Goal: Task Accomplishment & Management: Use online tool/utility

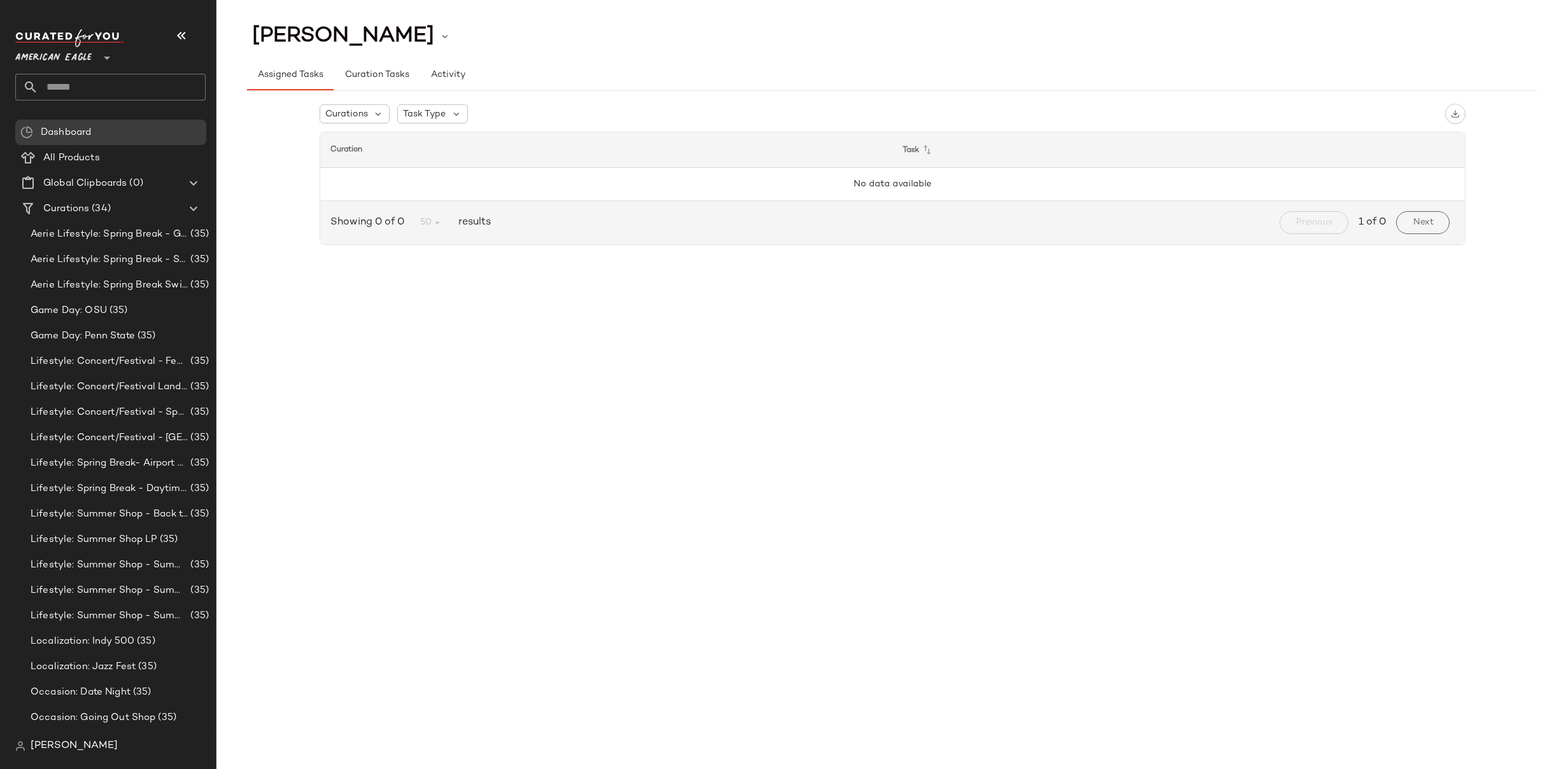
click at [72, 58] on span "American Eagle" at bounding box center [54, 55] width 76 height 23
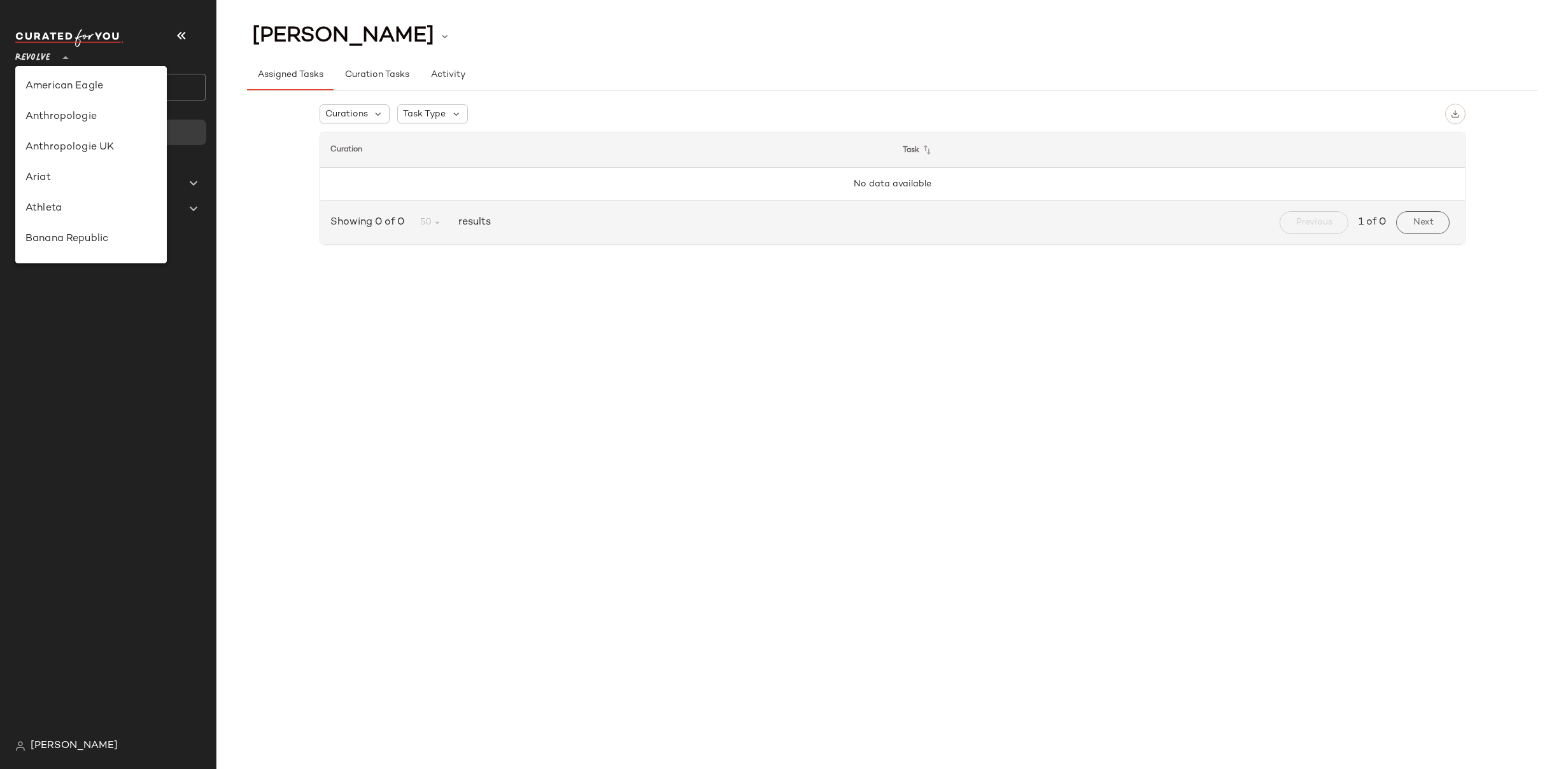
scroll to position [502, 0]
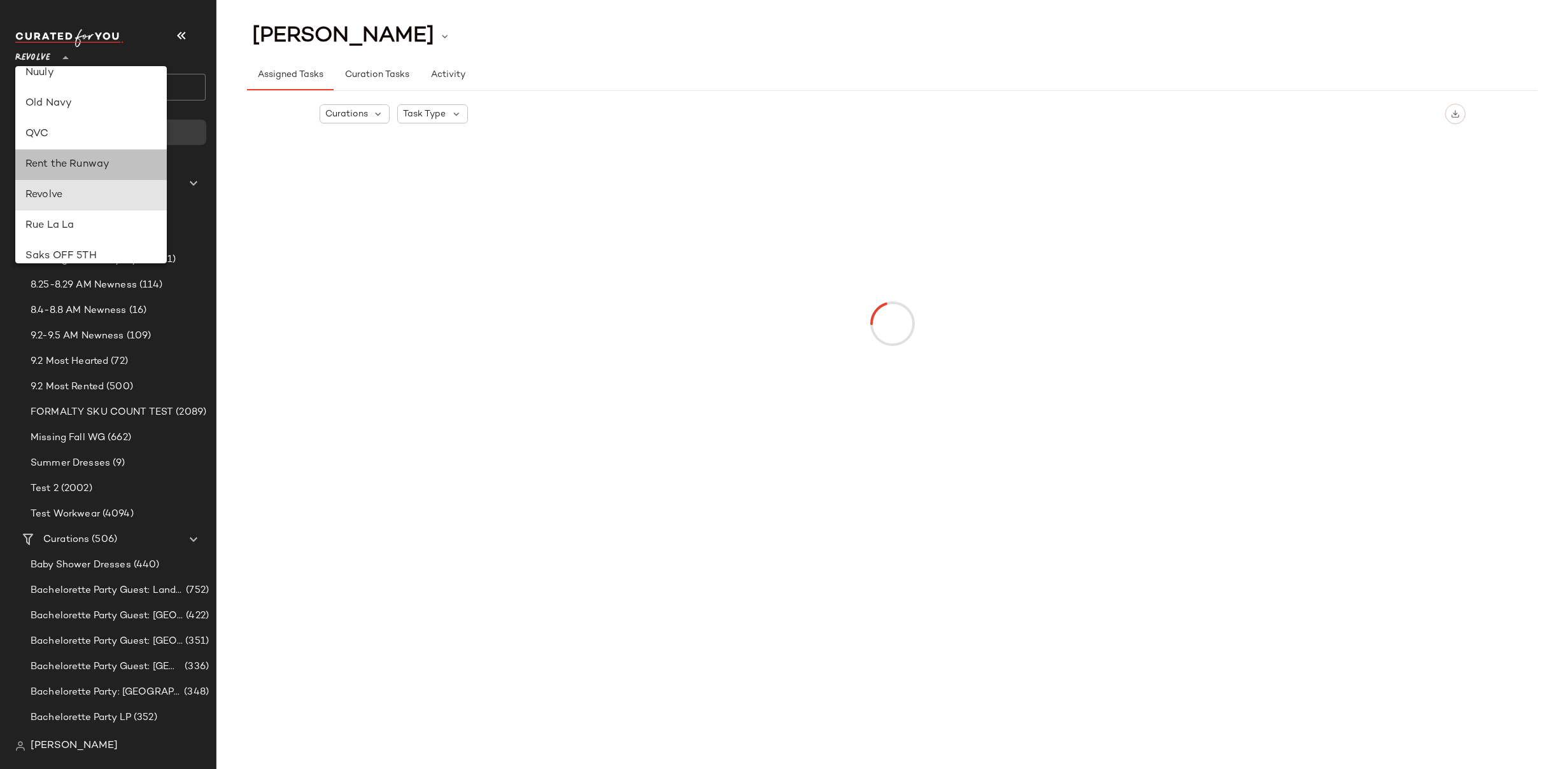
click at [101, 164] on div "Rent the Runway" at bounding box center [91, 165] width 131 height 15
type input "**"
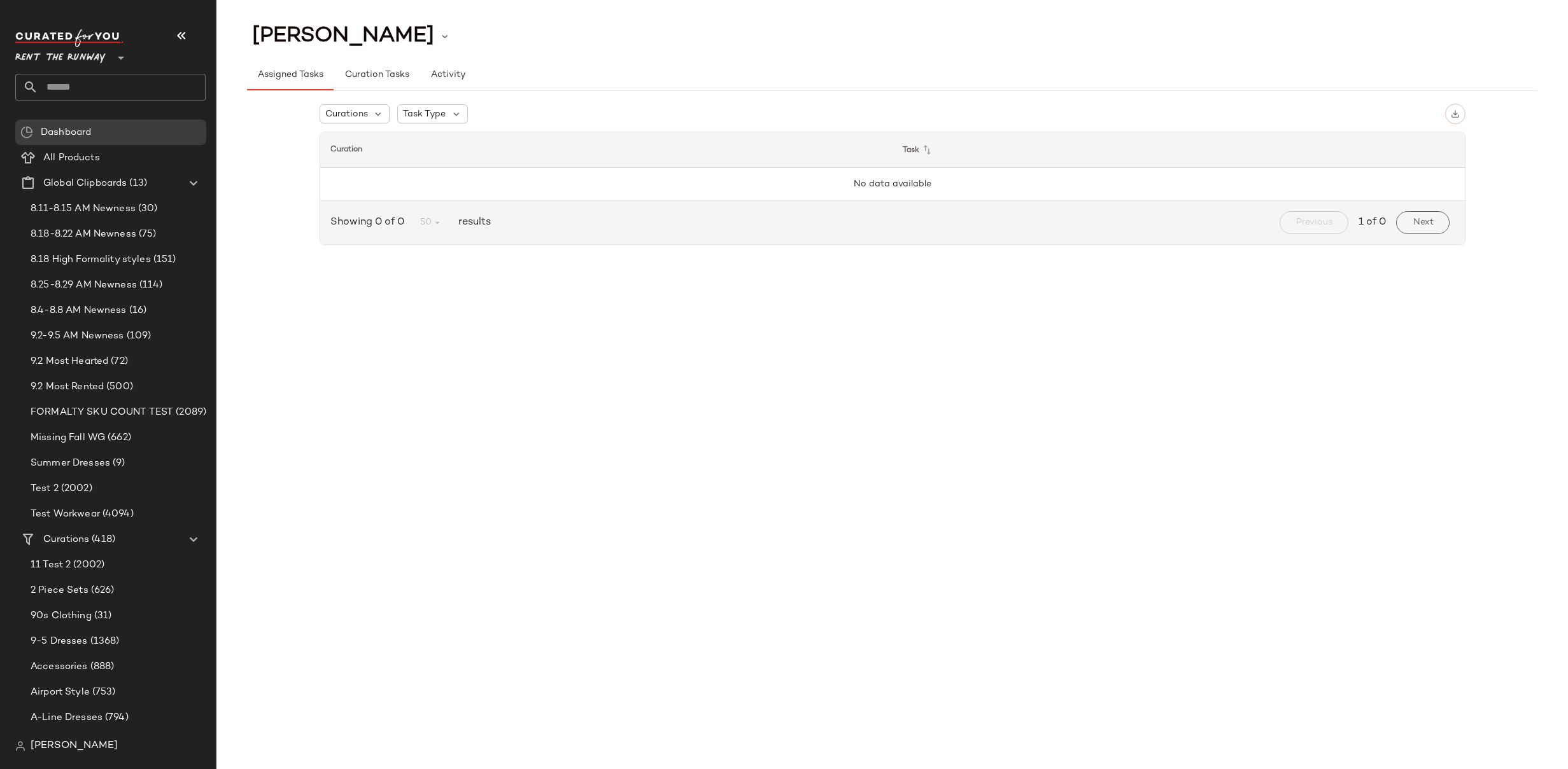
click at [289, 205] on div "Curations Task Type Curation Task No data available Showing 0 of 0 50 results P…" at bounding box center [891, 177] width 1290 height 172
click at [54, 438] on span "Missing Fall WG" at bounding box center [68, 438] width 75 height 15
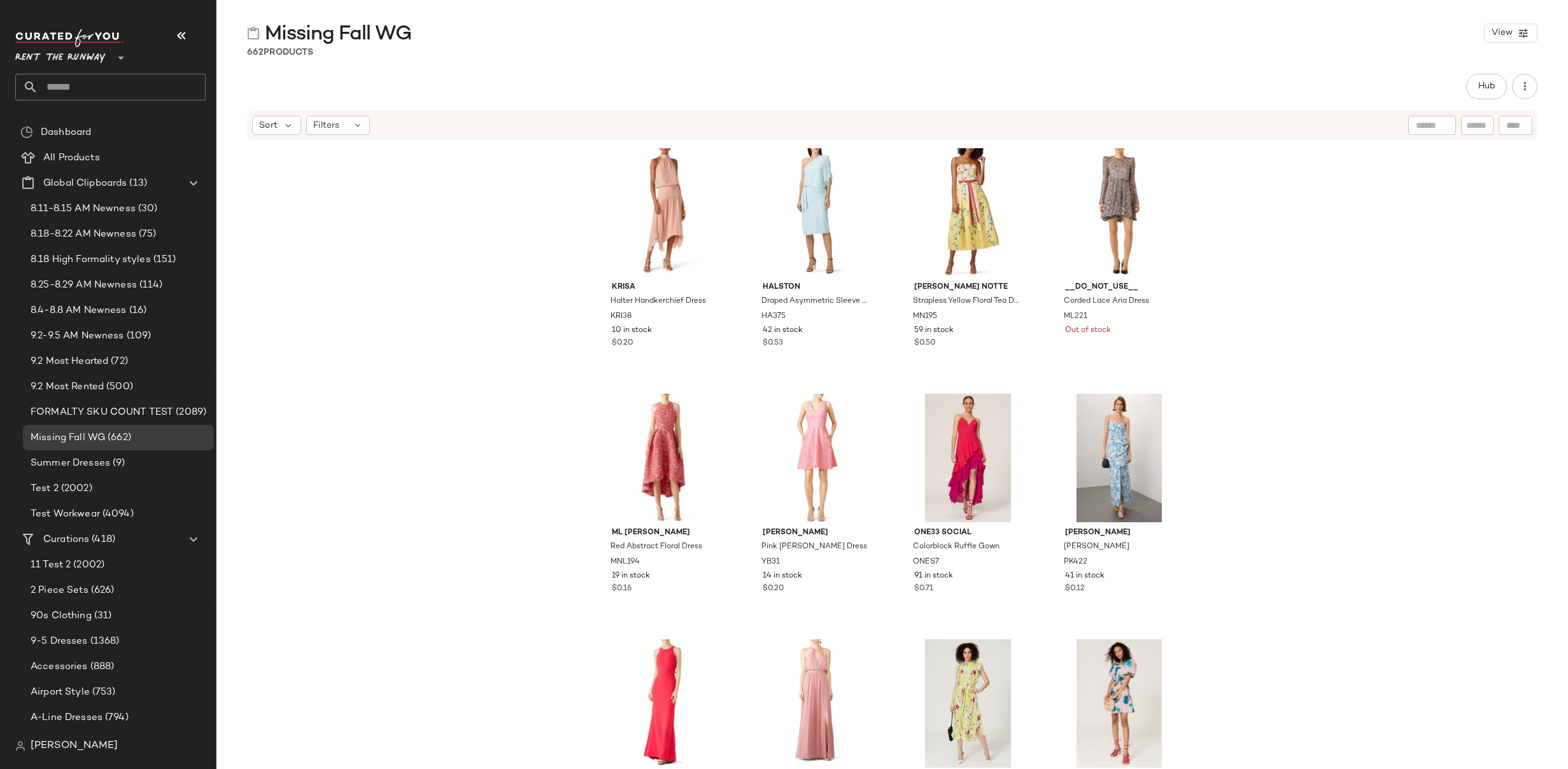
click at [1249, 244] on div "[PERSON_NAME] Handkerchief Dress KRI38 10 in stock $0.20 HALSTON Draped Asymmet…" at bounding box center [892, 474] width 1351 height 666
click at [1487, 86] on span "Hub" at bounding box center [1487, 86] width 18 height 10
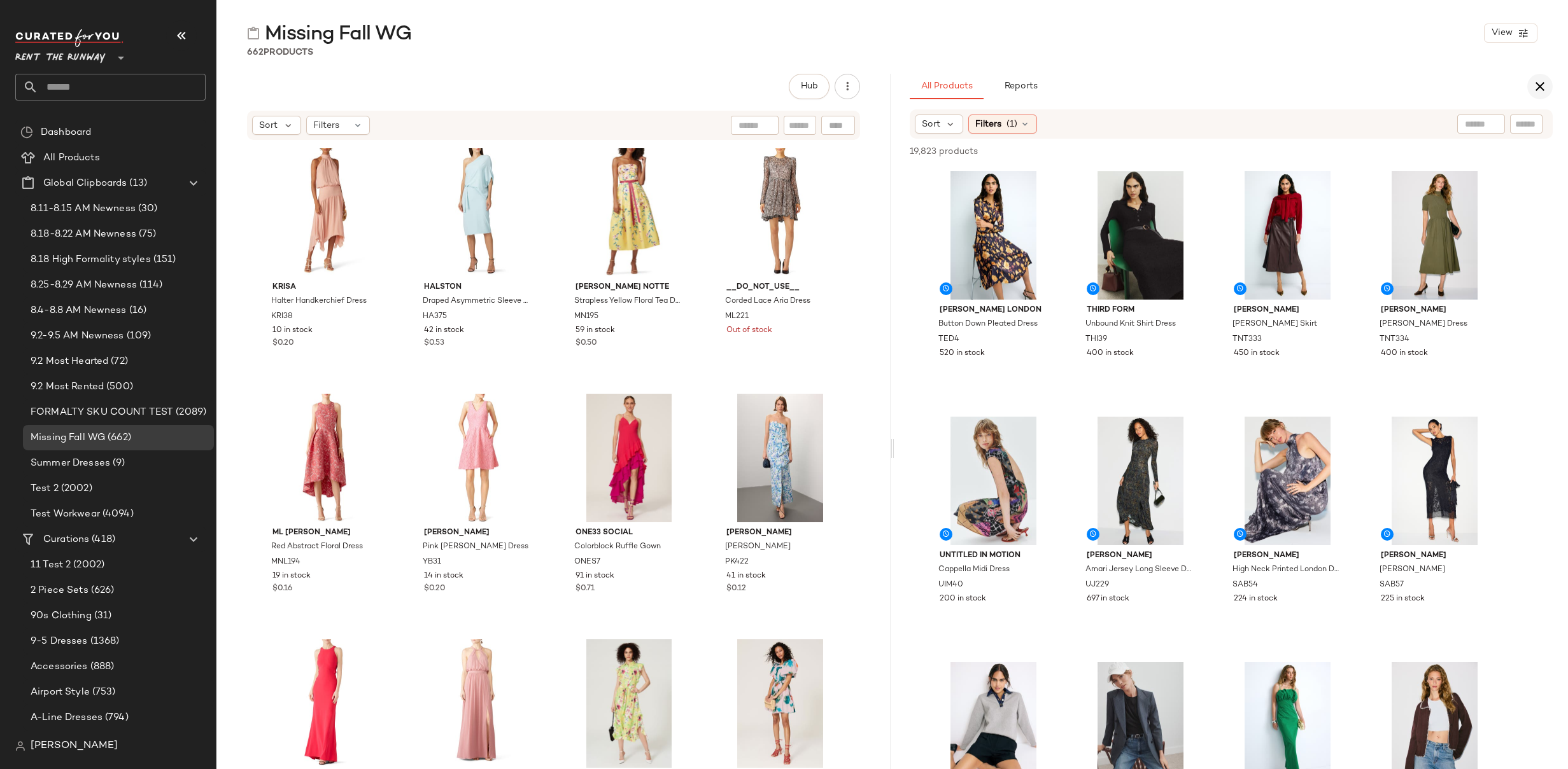
click at [1543, 91] on icon "button" at bounding box center [1540, 86] width 15 height 15
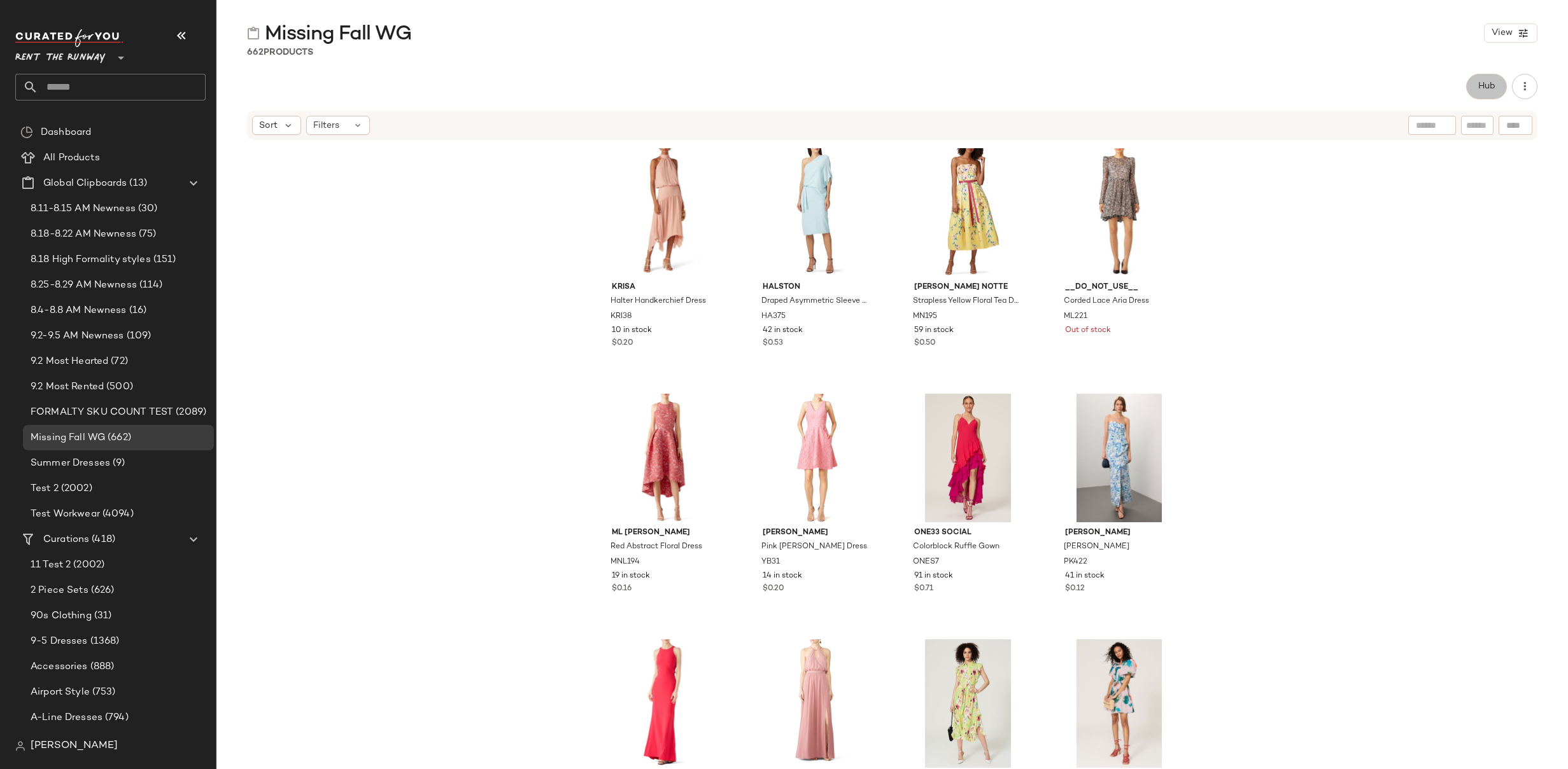
click at [1476, 87] on button "Hub" at bounding box center [1486, 86] width 41 height 25
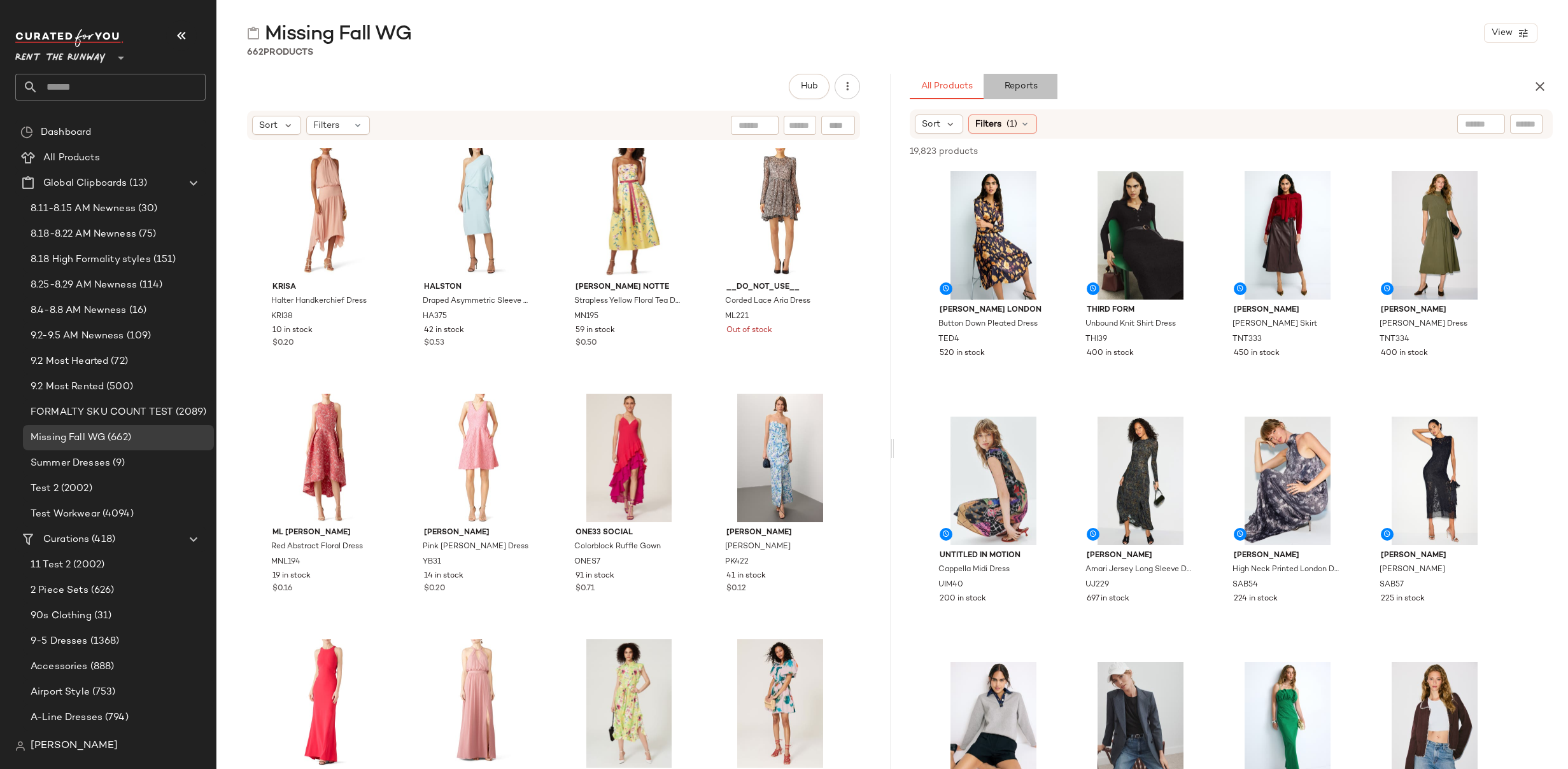
click at [1012, 86] on span "Reports" at bounding box center [1020, 86] width 34 height 10
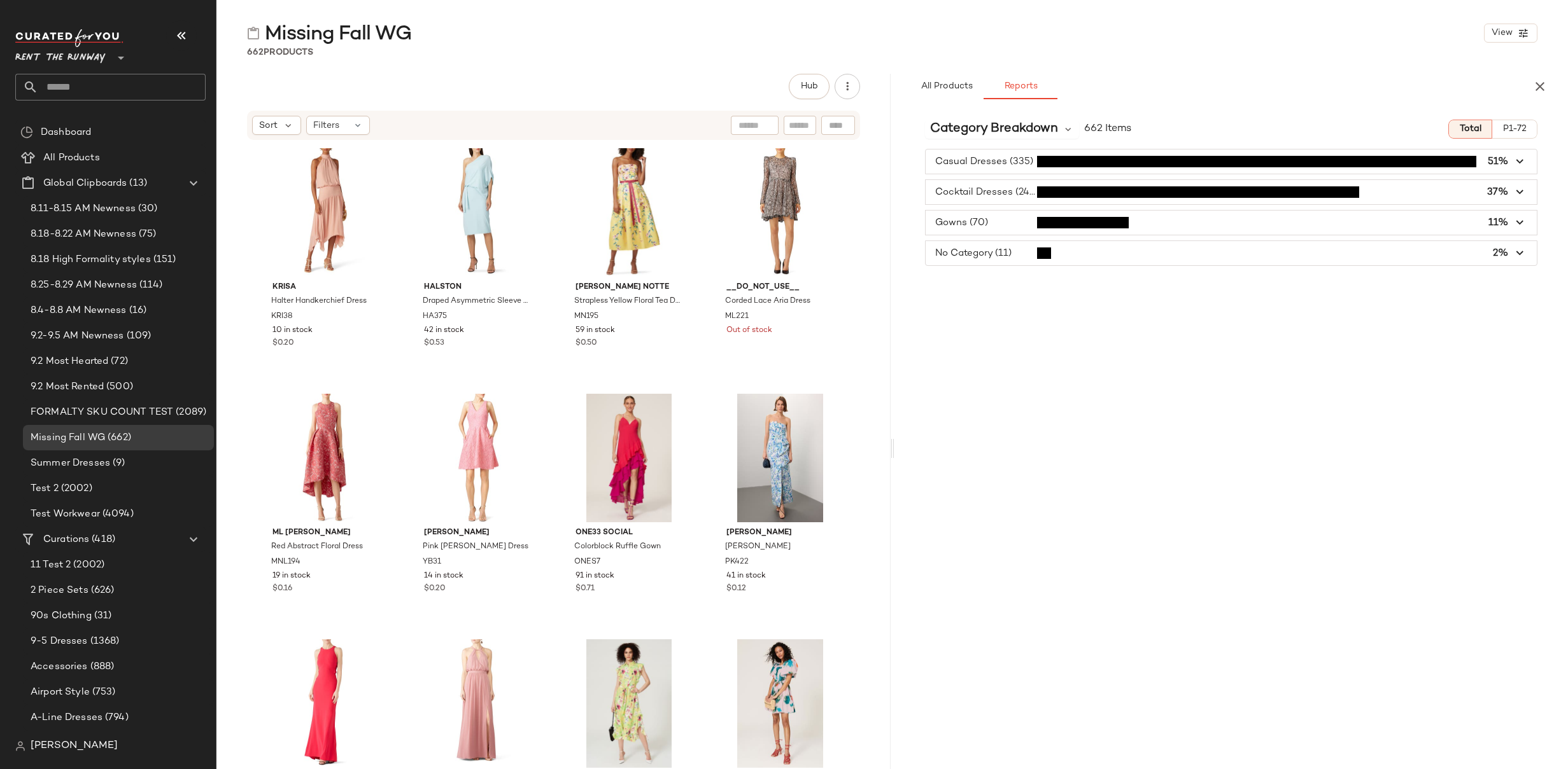
click at [1017, 158] on span "button" at bounding box center [1232, 161] width 612 height 25
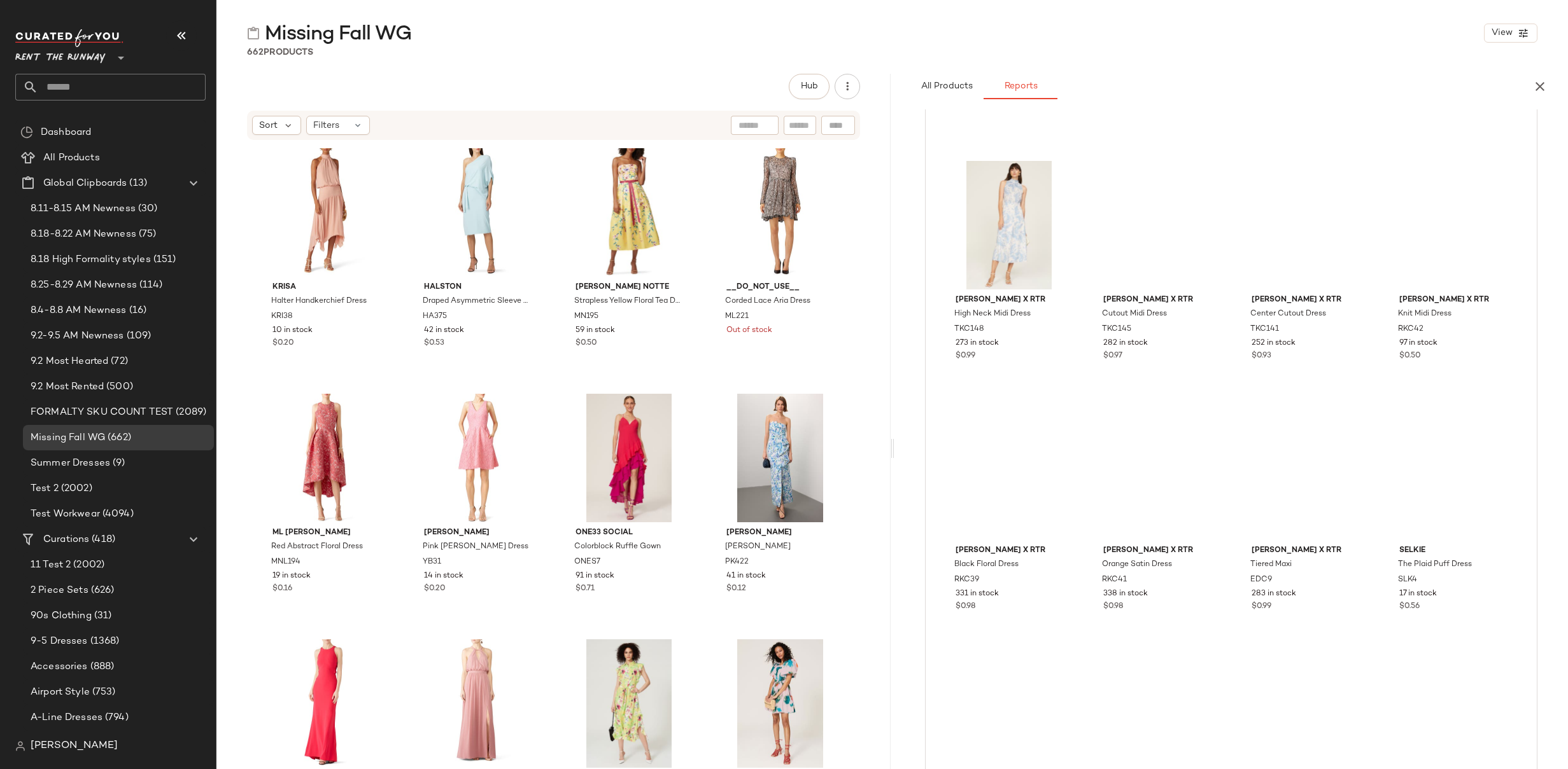
scroll to position [2777, 0]
click at [543, 50] on div "662 Products" at bounding box center [892, 52] width 1351 height 13
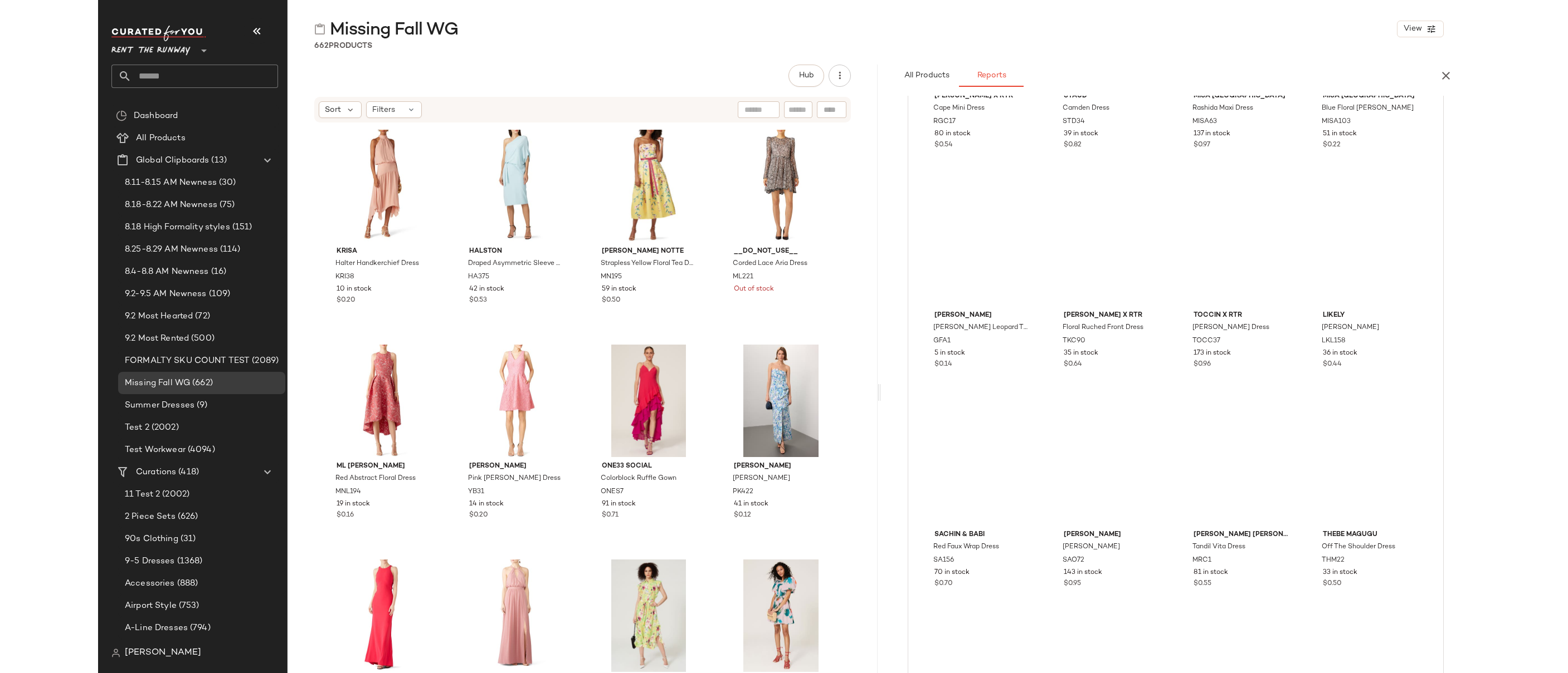
scroll to position [3539, 0]
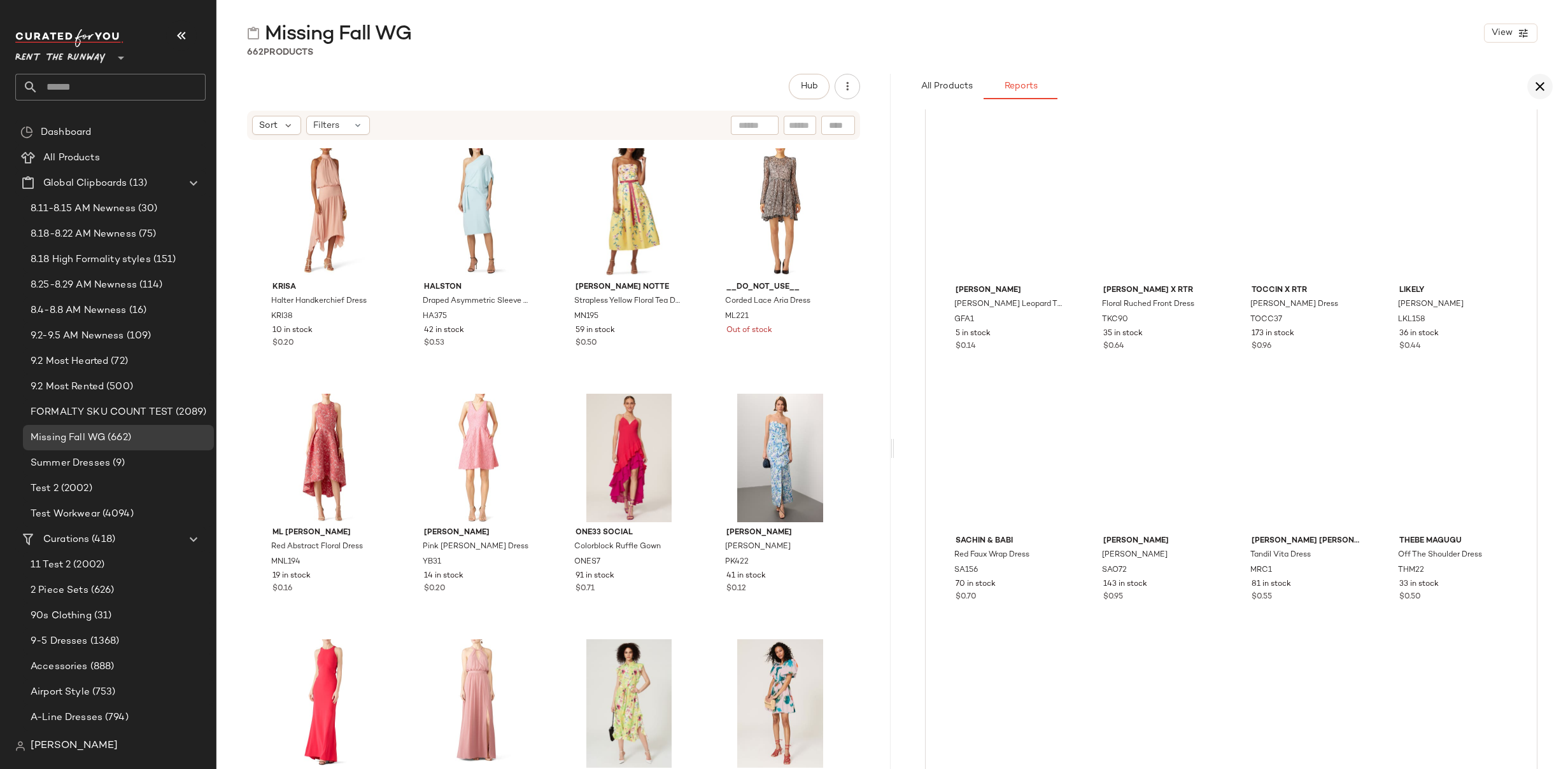
click at [1540, 88] on icon "button" at bounding box center [1540, 86] width 15 height 15
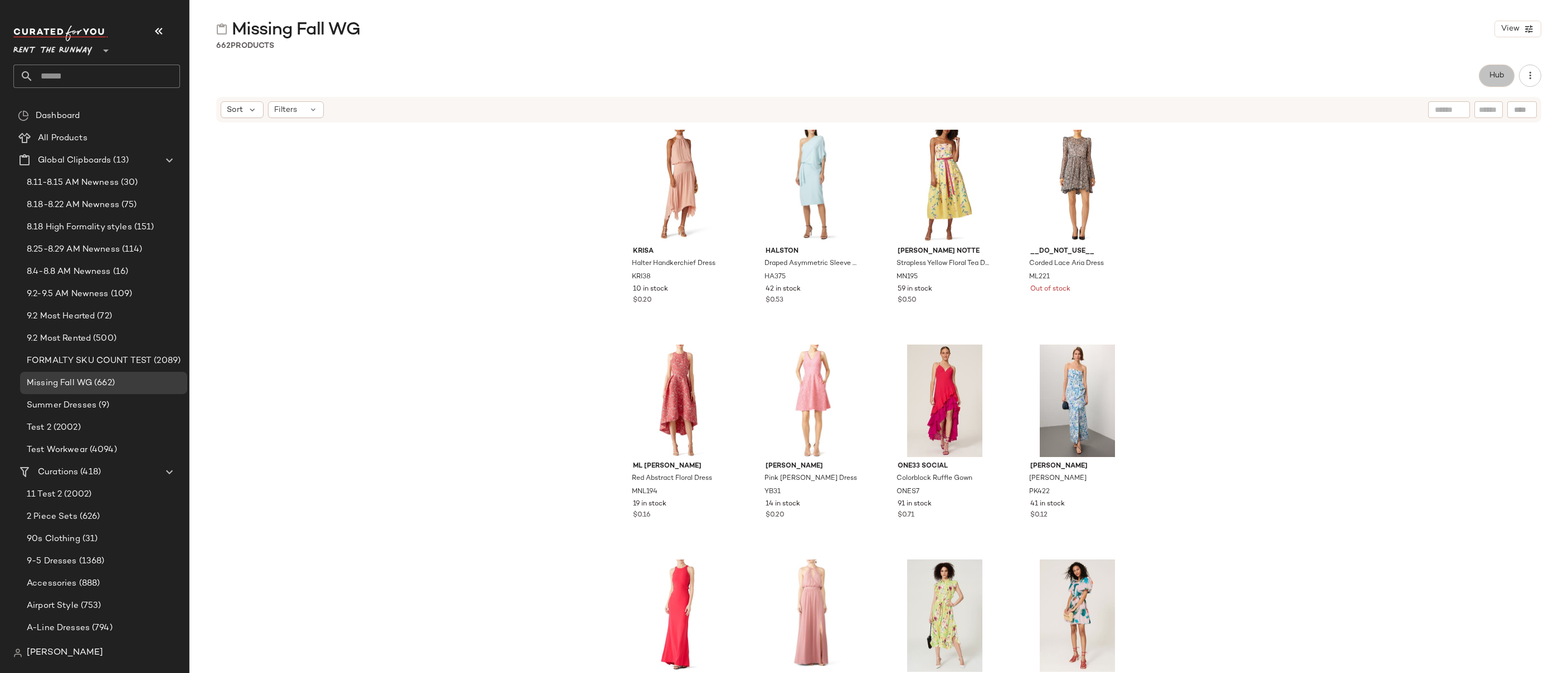
click at [1371, 69] on button "Hub" at bounding box center [1496, 76] width 36 height 22
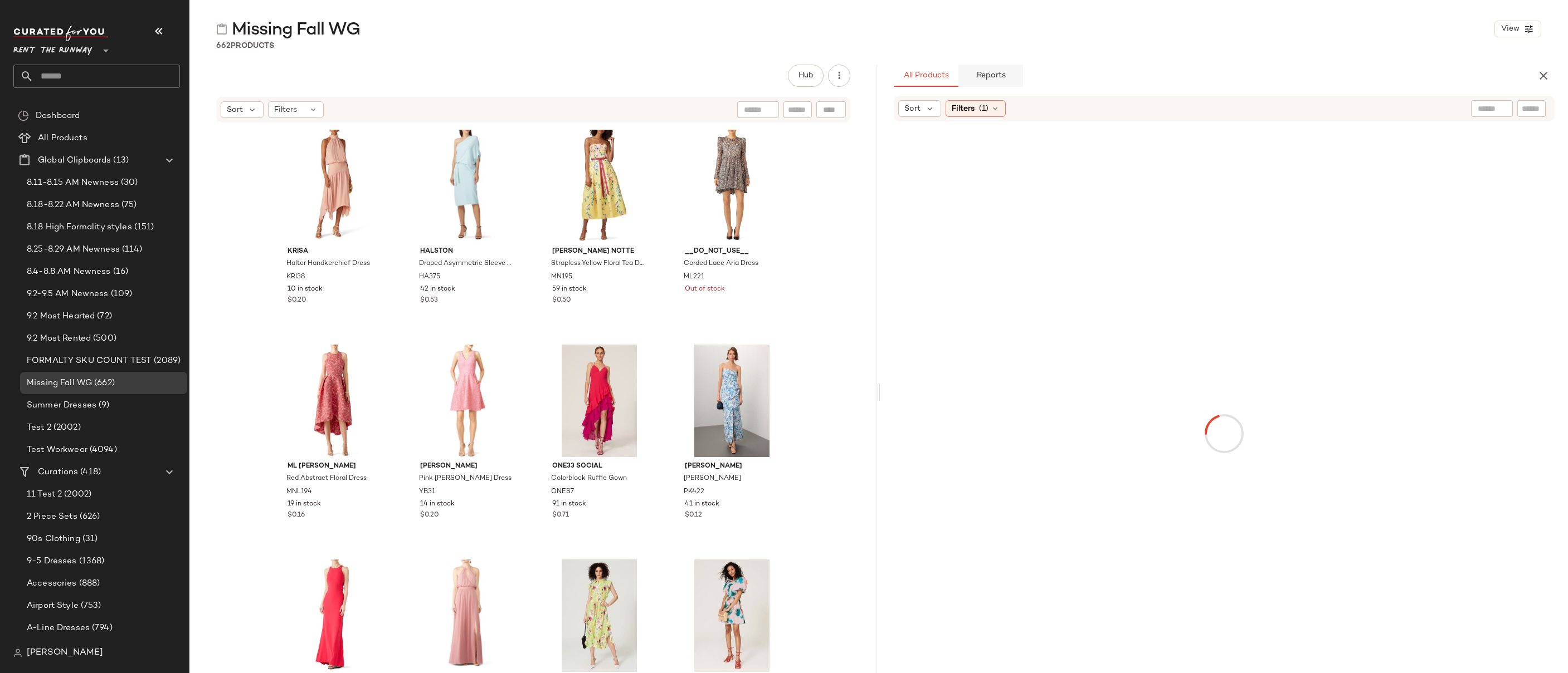
click at [990, 79] on span "Reports" at bounding box center [990, 75] width 29 height 9
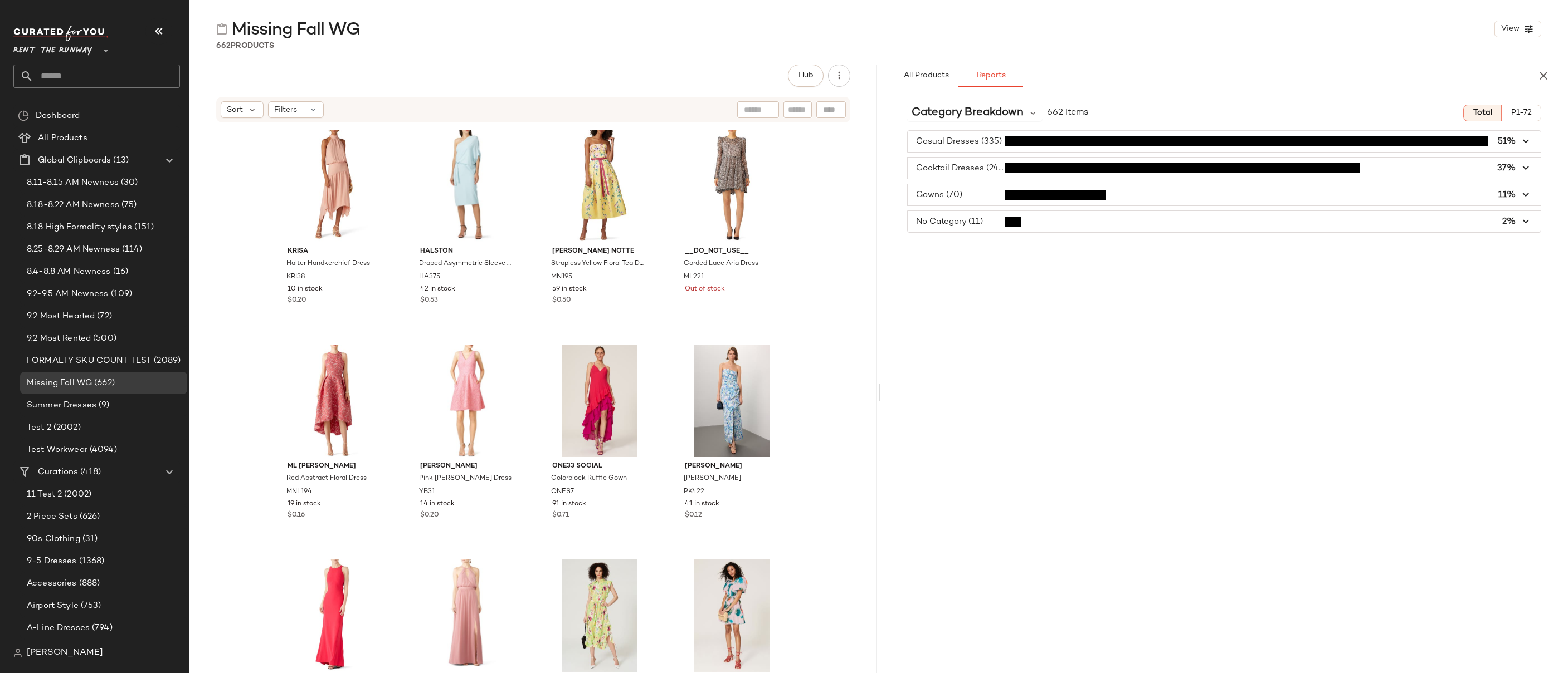
click at [958, 217] on span "button" at bounding box center [1224, 221] width 633 height 22
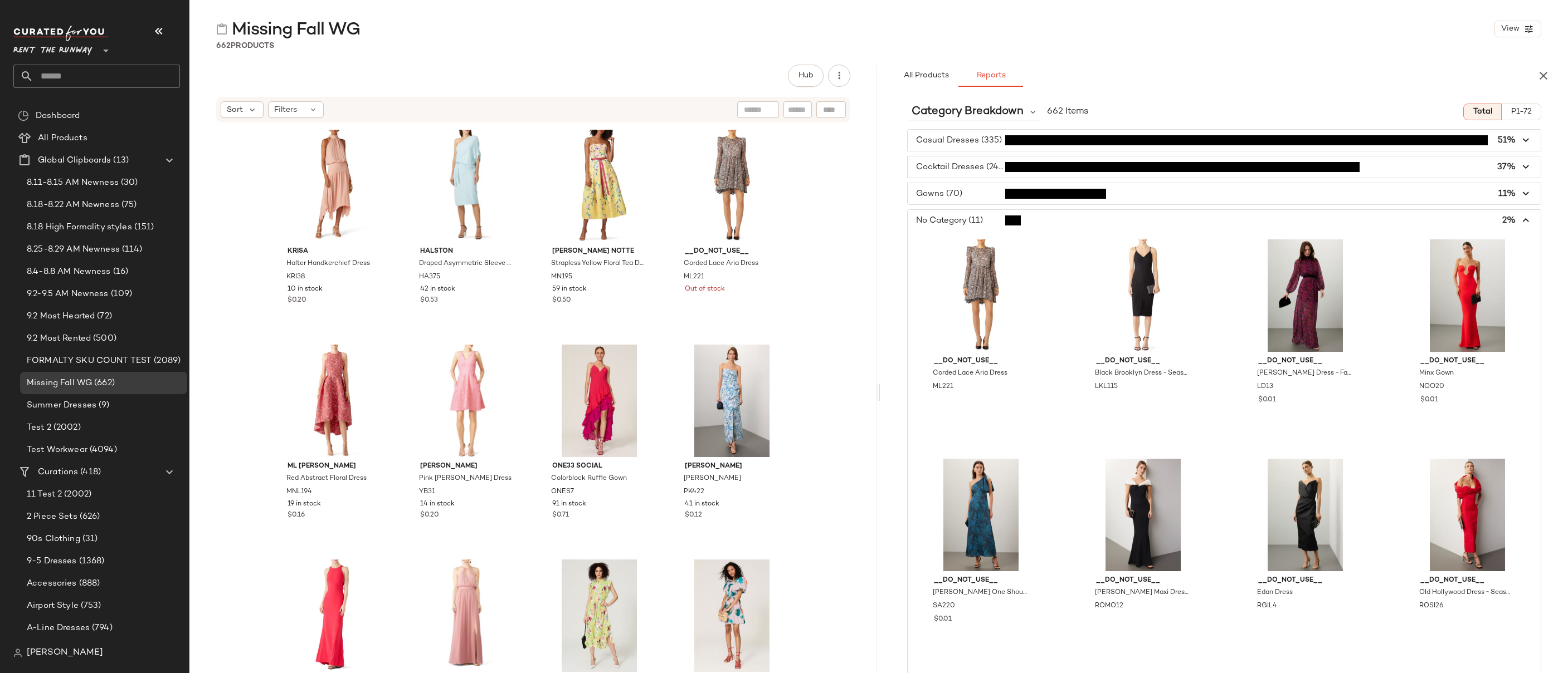
scroll to position [0, 0]
click at [923, 80] on span "All Products" at bounding box center [925, 75] width 45 height 9
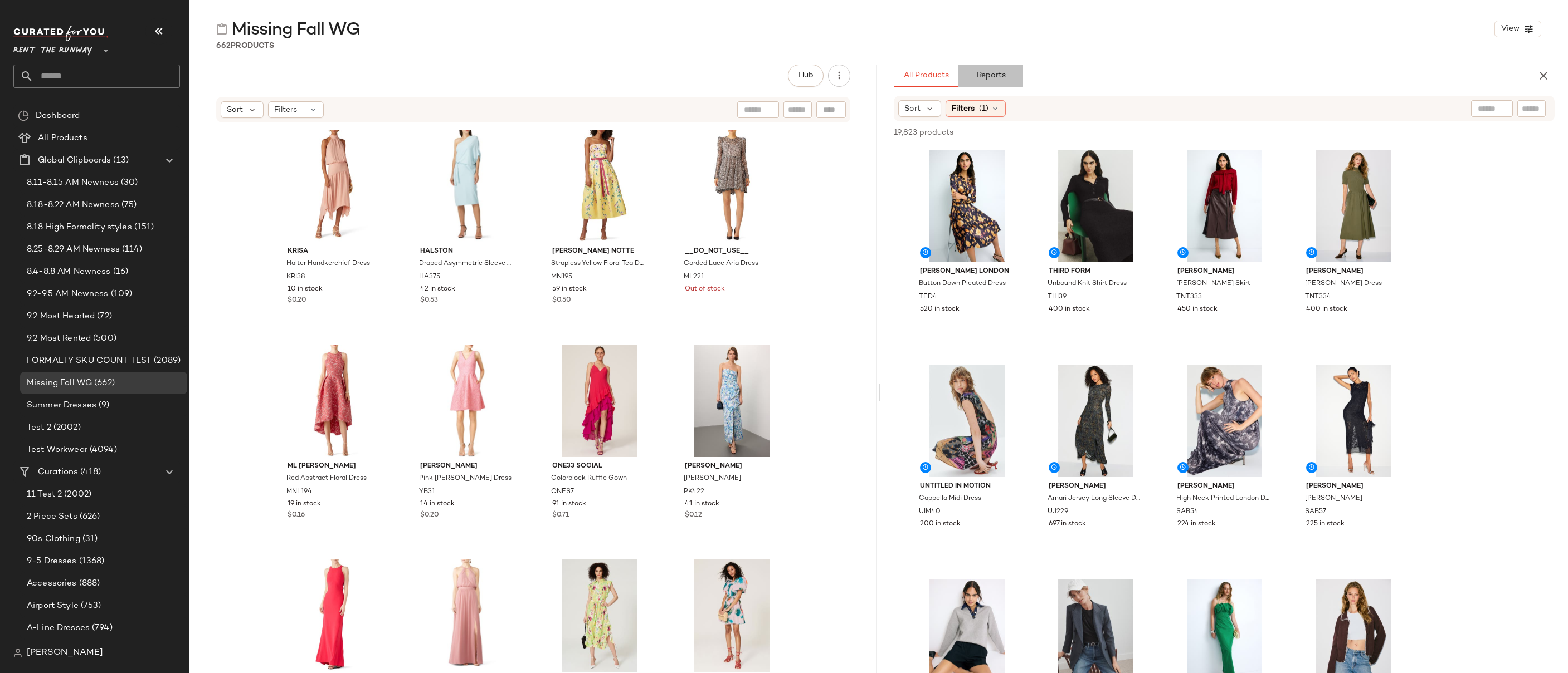
click at [1006, 75] on button "Reports" at bounding box center [990, 76] width 65 height 22
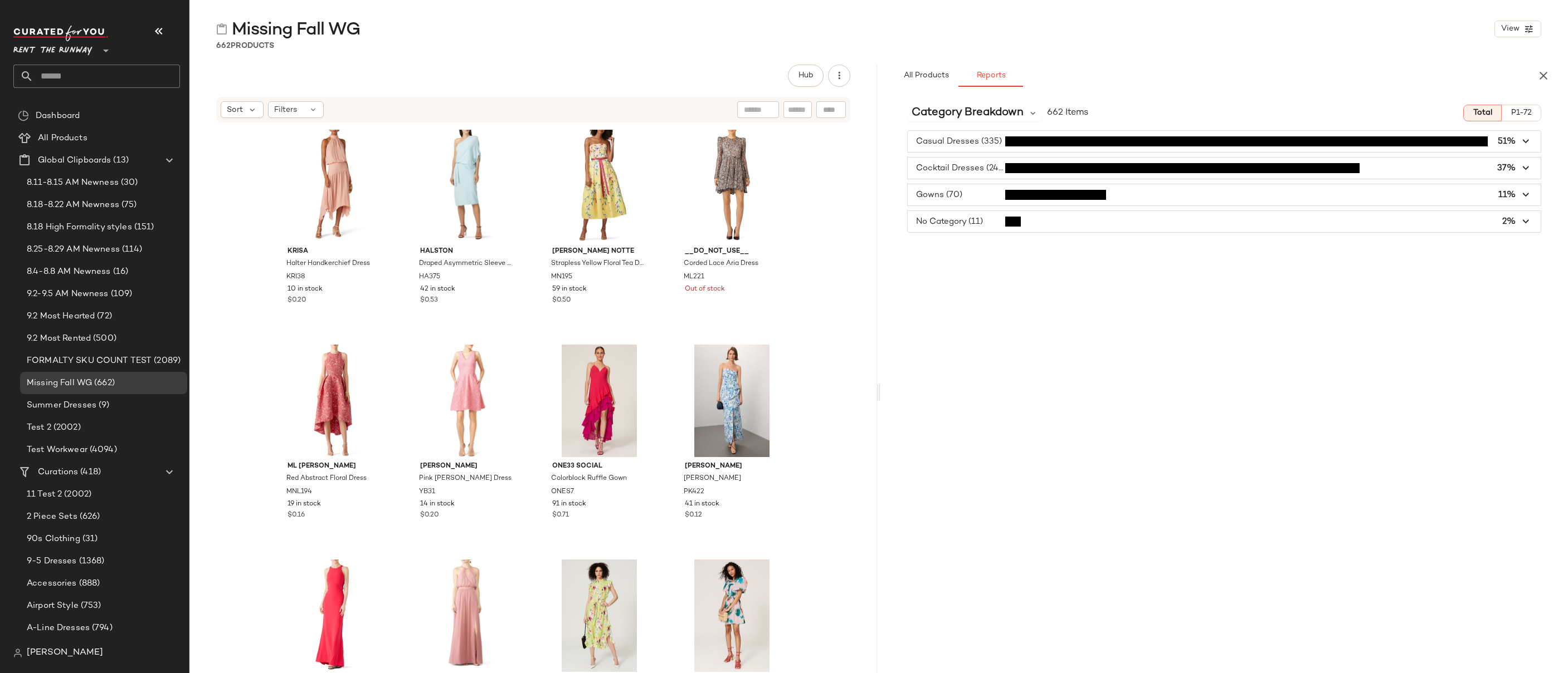
click at [829, 188] on div "[PERSON_NAME] Handkerchief Dress KRI38 10 in stock $0.20 HALSTON Draped Asymmet…" at bounding box center [533, 415] width 688 height 583
click at [301, 109] on div "Filters" at bounding box center [296, 109] width 56 height 17
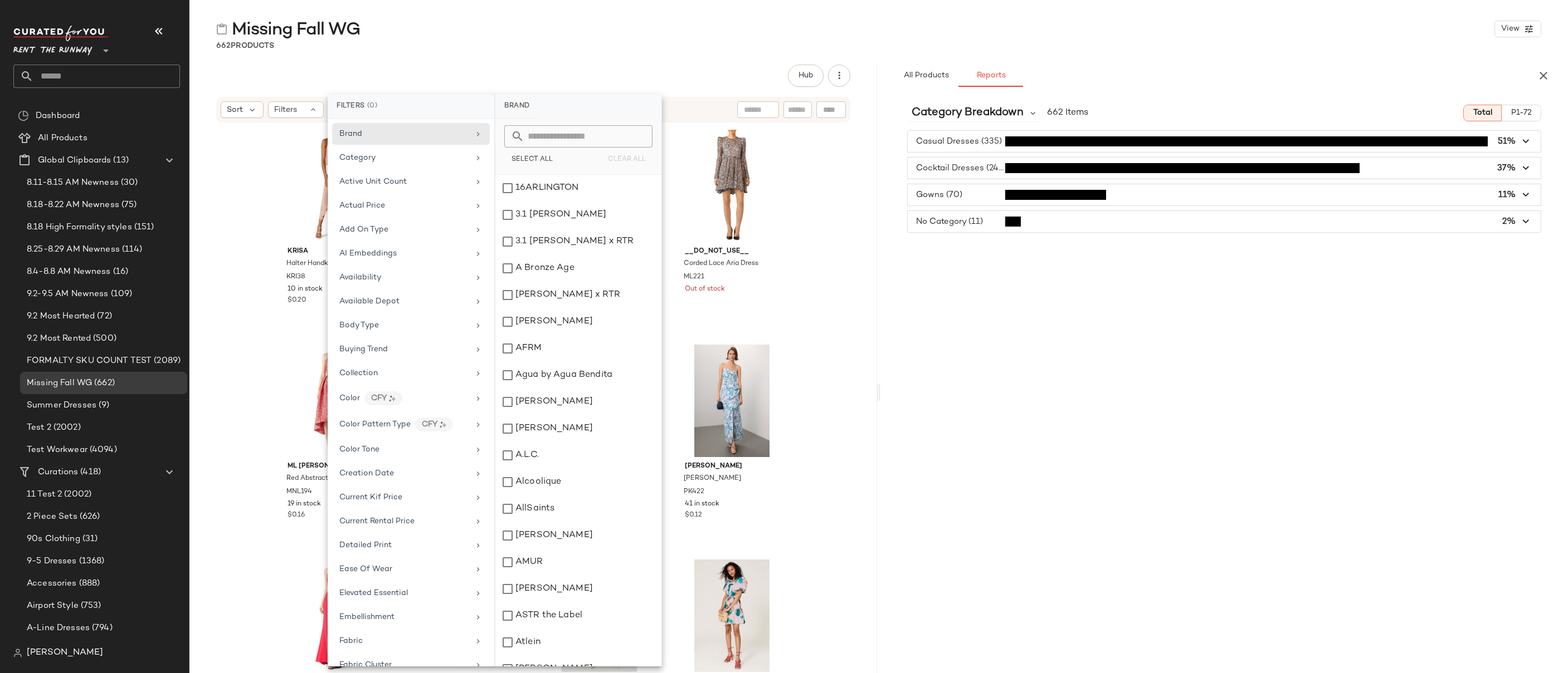
click at [844, 202] on div "[PERSON_NAME] Handkerchief Dress KRI38 10 in stock $0.20 HALSTON Draped Asymmet…" at bounding box center [533, 415] width 688 height 583
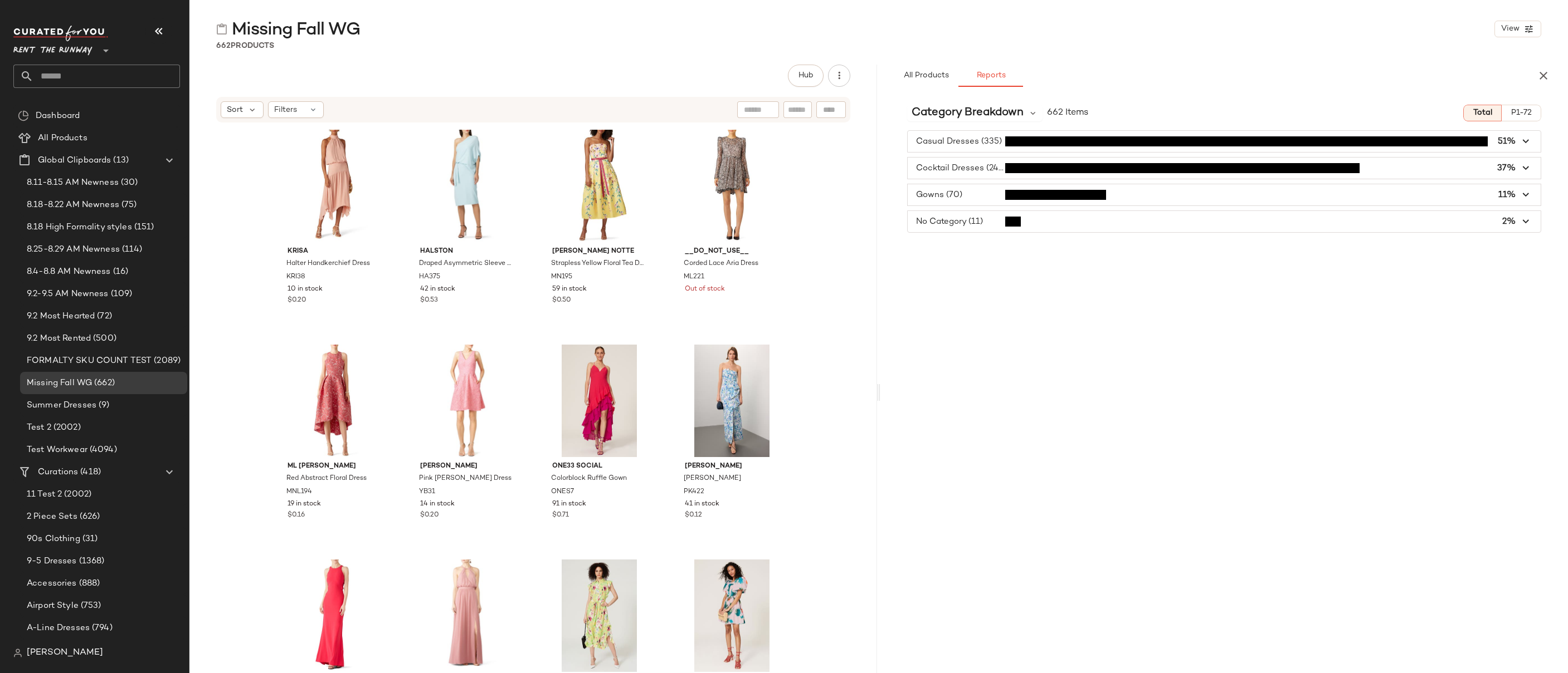
click at [1023, 223] on span "button" at bounding box center [1224, 221] width 633 height 22
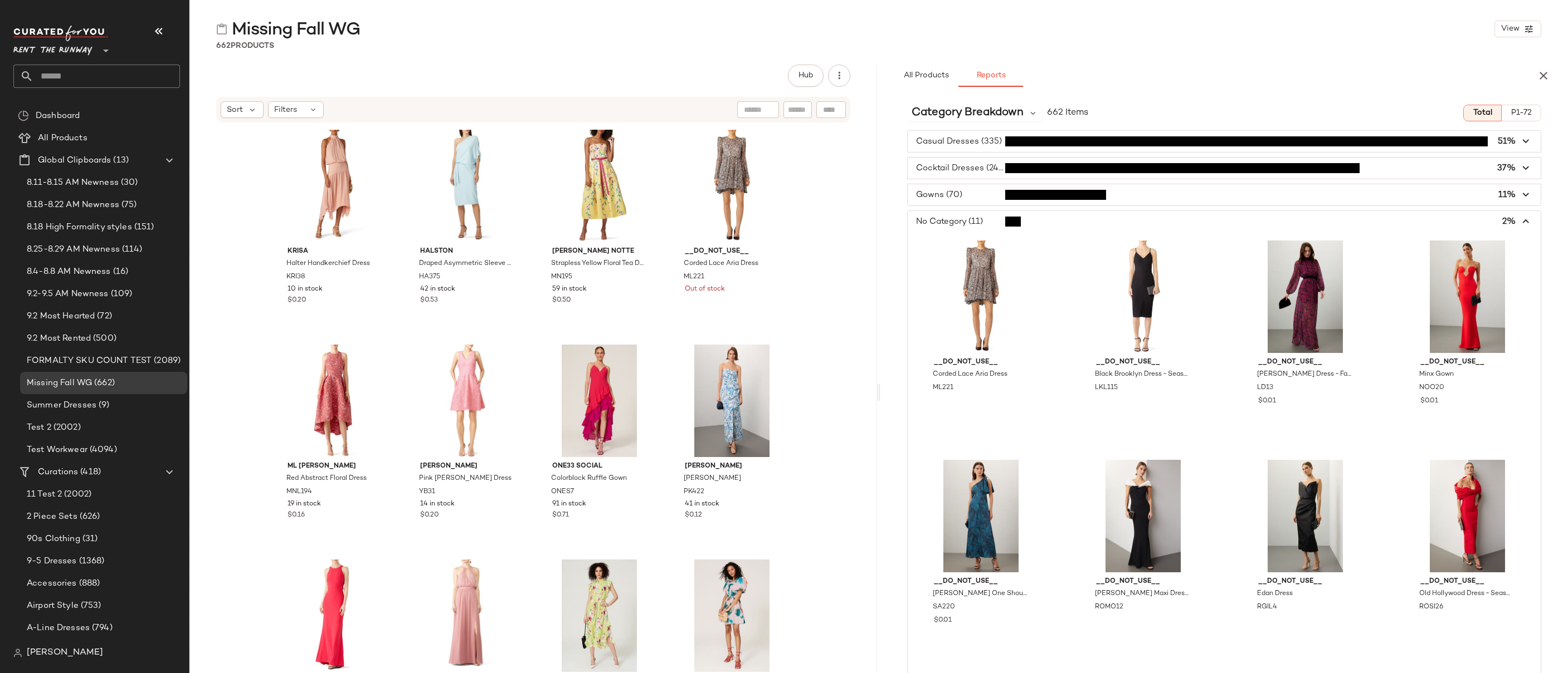
click at [79, 68] on input "text" at bounding box center [107, 76] width 147 height 23
type input "********"
click at [65, 107] on span "view: Wedding Guest Dresses" at bounding box center [105, 108] width 112 height 12
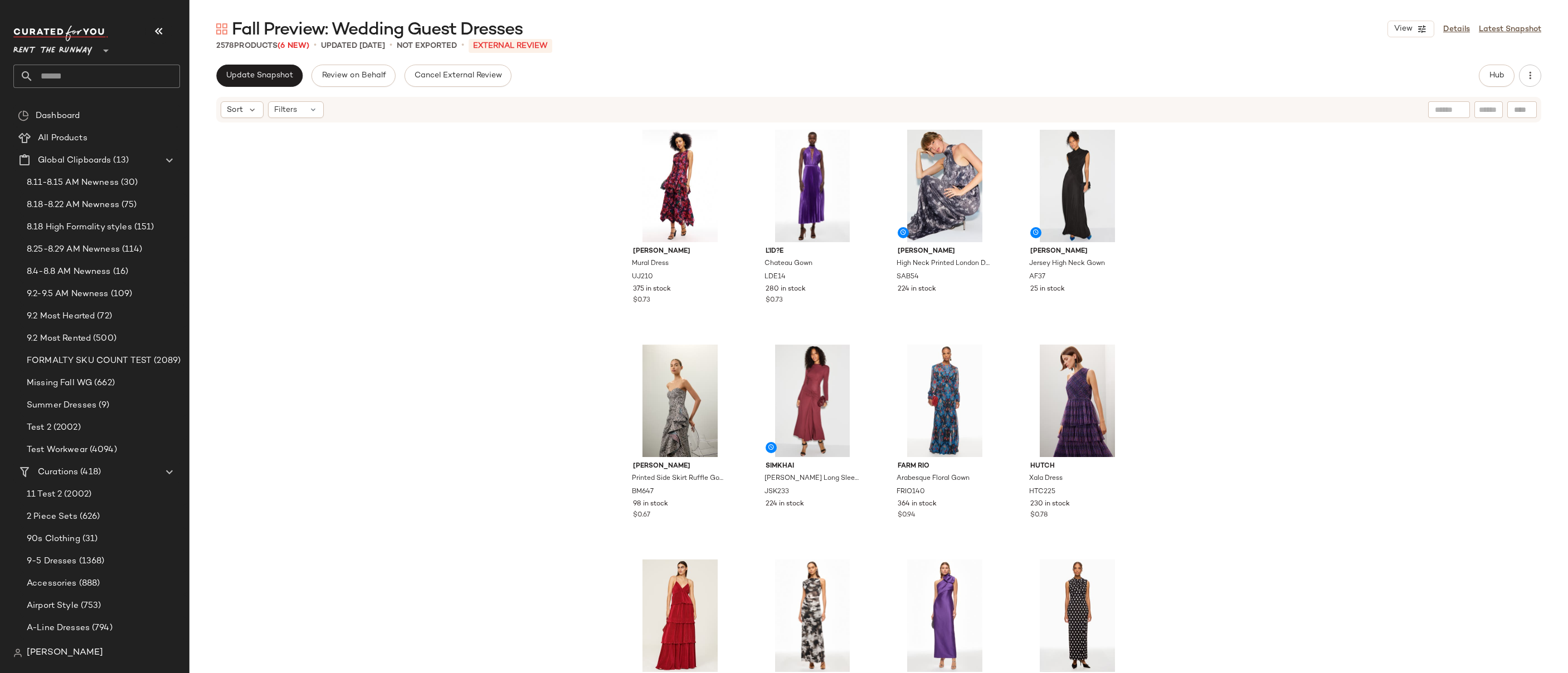
click at [47, 72] on input "text" at bounding box center [107, 76] width 147 height 23
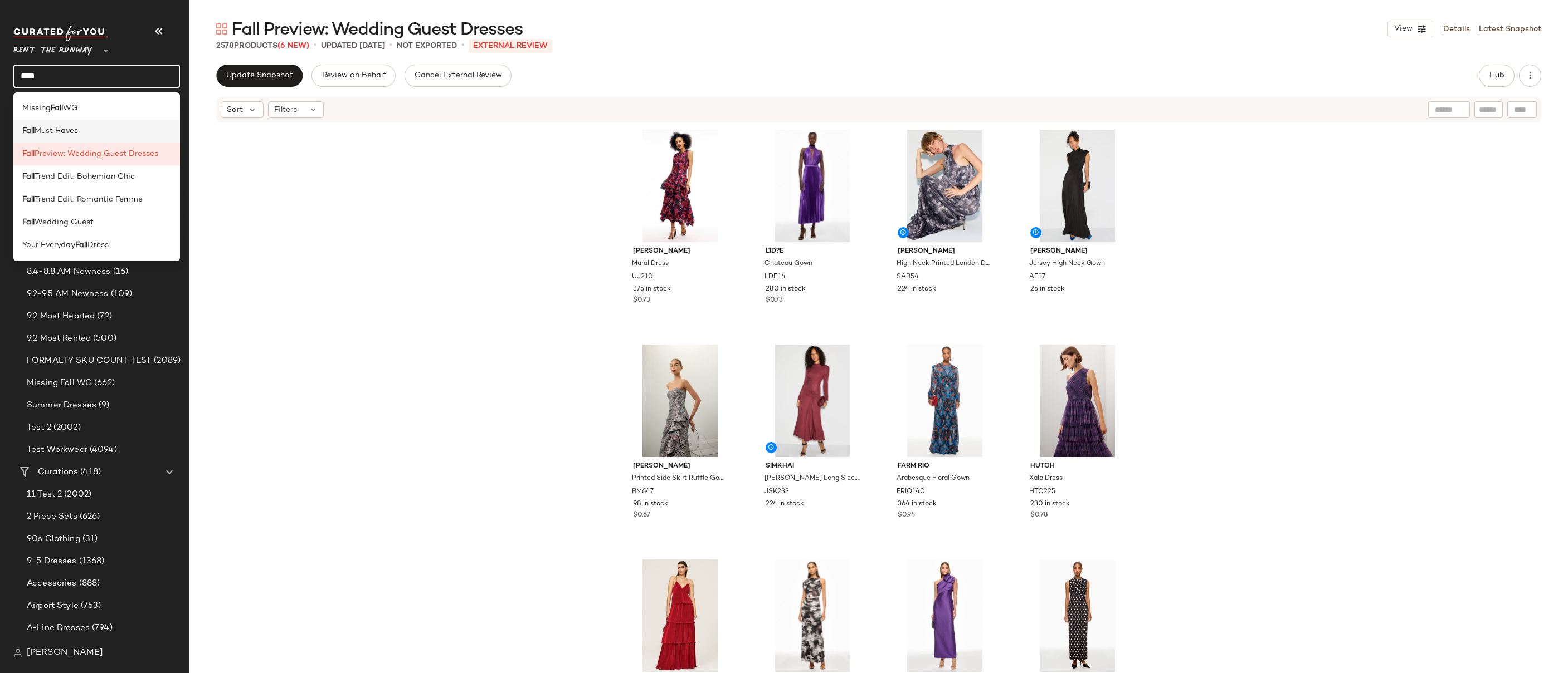
type input "****"
click at [68, 131] on span "Must Haves" at bounding box center [56, 131] width 44 height 12
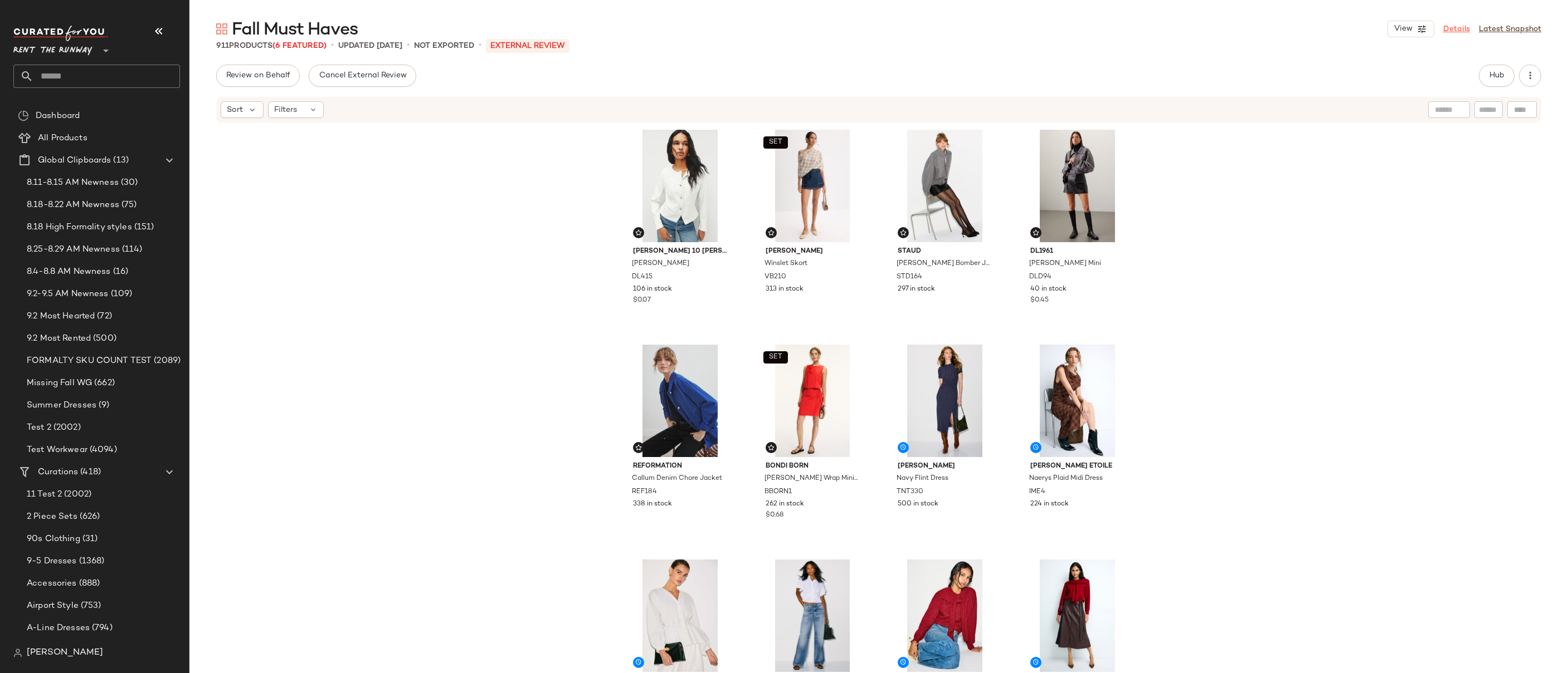
click at [1371, 30] on link "Details" at bounding box center [1456, 29] width 27 height 12
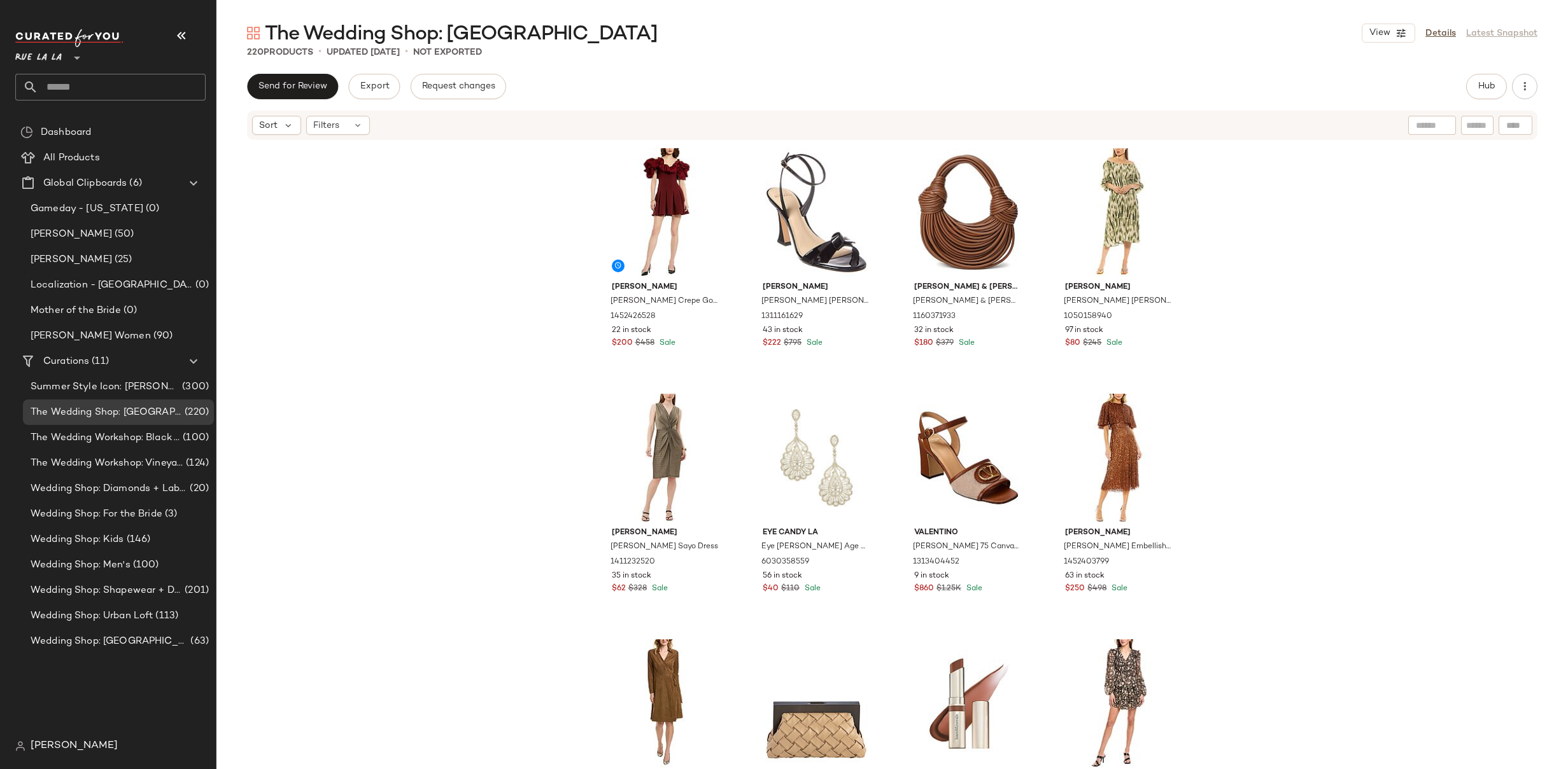
click at [1234, 208] on div "Mac Duggal Mac Duggal Crepe Godet Hem Mini Dress 1452426528 22 in stock $200 $4…" at bounding box center [892, 474] width 1351 height 666
click at [1222, 225] on div "Mac Duggal Mac Duggal Crepe Godet Hem Mini Dress 1452426528 22 in stock $200 $4…" at bounding box center [892, 474] width 1351 height 666
click at [1386, 238] on div "Mac Duggal Mac Duggal Crepe Godet Hem Mini Dress 1452426528 22 in stock $200 $4…" at bounding box center [892, 474] width 1351 height 666
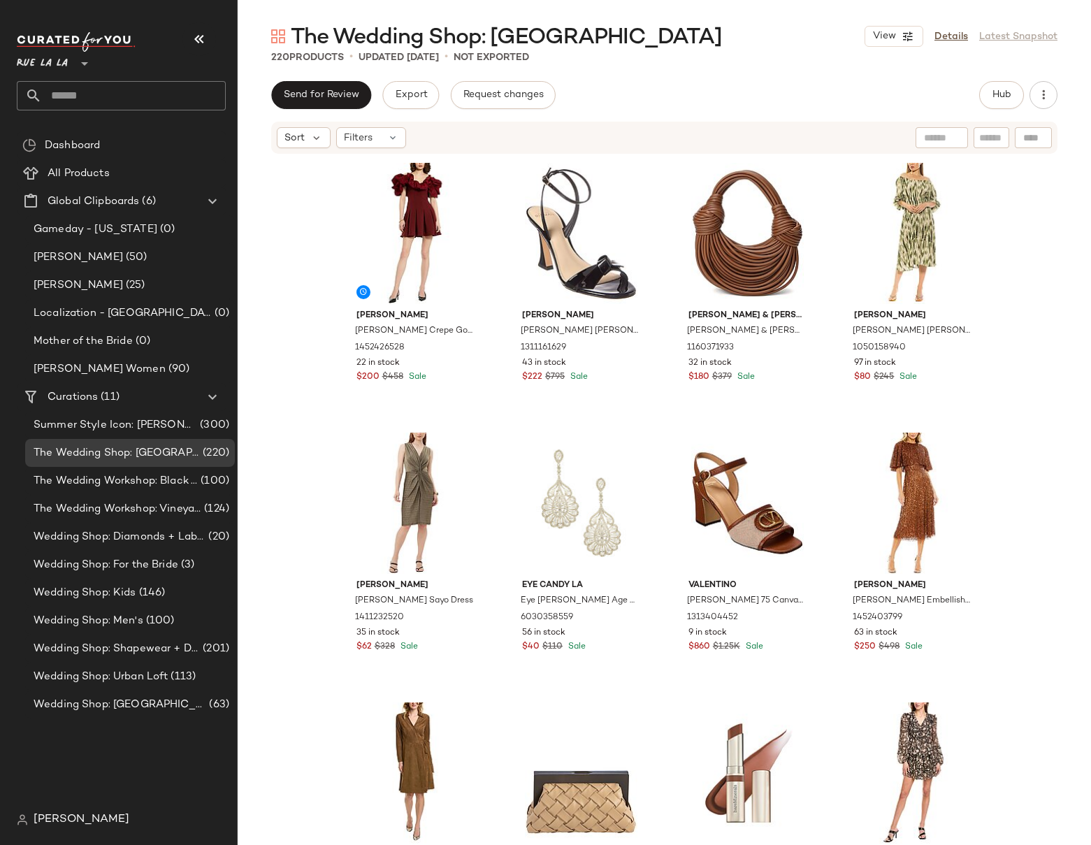
click at [1019, 268] on div "Mac Duggal Mac Duggal Crepe Godet Hem Mini Dress 1452426528 22 in stock $200 $4…" at bounding box center [665, 521] width 854 height 732
click at [1021, 252] on div "Mac Duggal Mac Duggal Crepe Godet Hem Mini Dress 1452426528 22 in stock $200 $4…" at bounding box center [665, 521] width 854 height 732
click at [886, 31] on span "View" at bounding box center [885, 36] width 24 height 11
click at [796, 119] on label "Mobile (2 Grid)" at bounding box center [815, 120] width 80 height 28
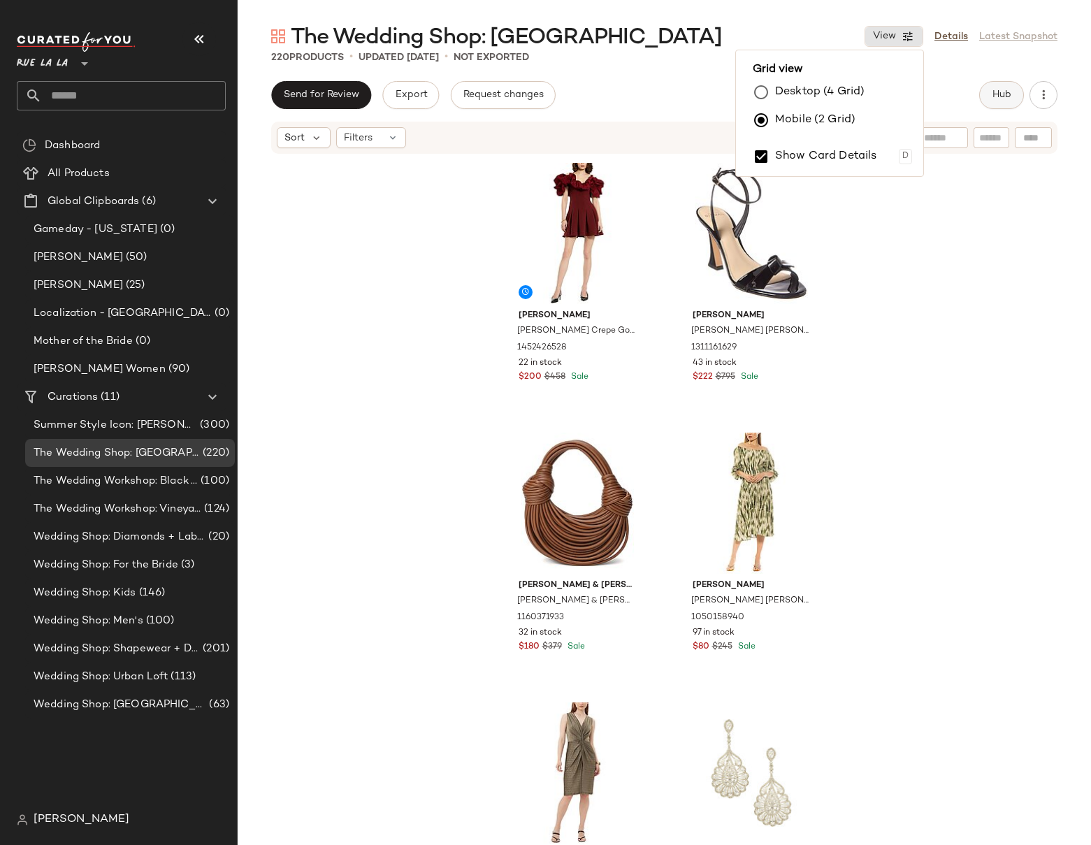
click at [991, 95] on button "Hub" at bounding box center [1002, 95] width 45 height 28
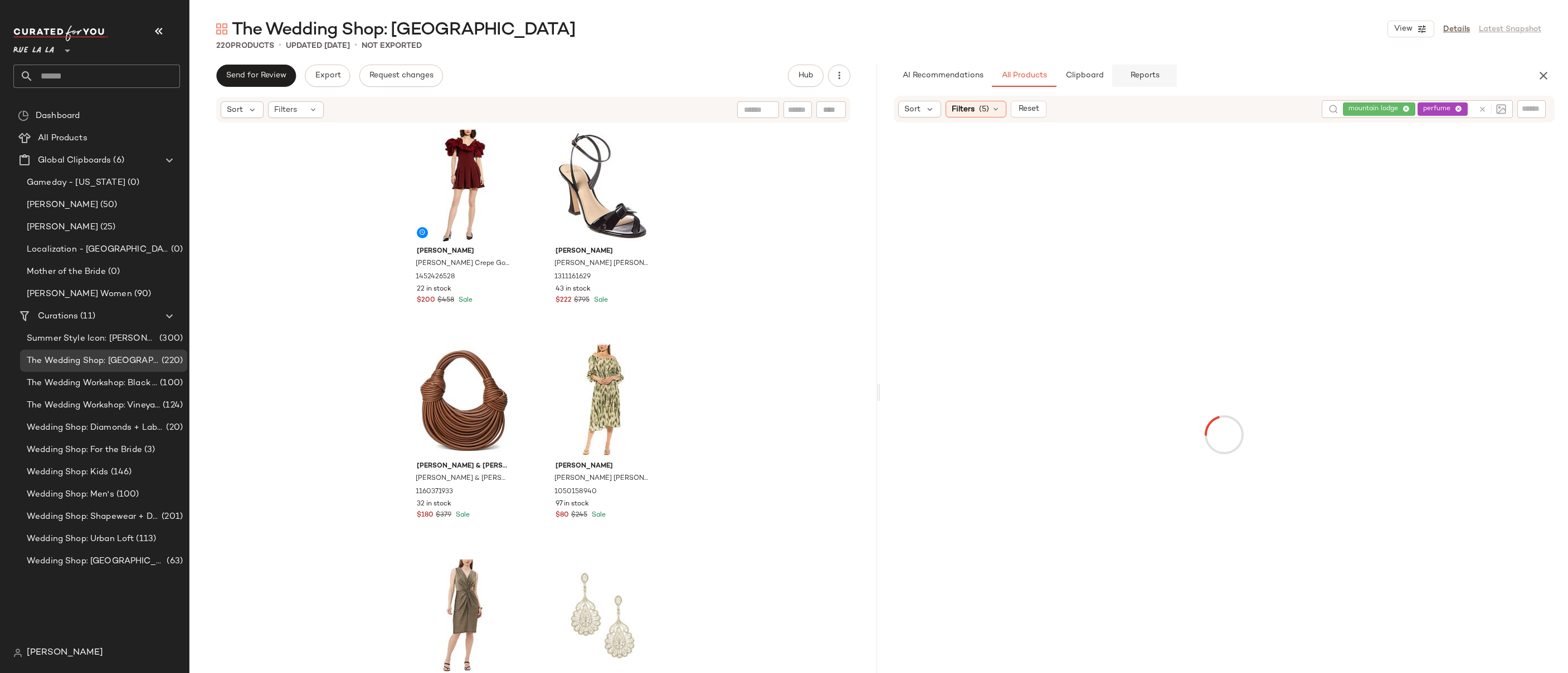
click at [1128, 77] on button "Reports" at bounding box center [1144, 76] width 65 height 22
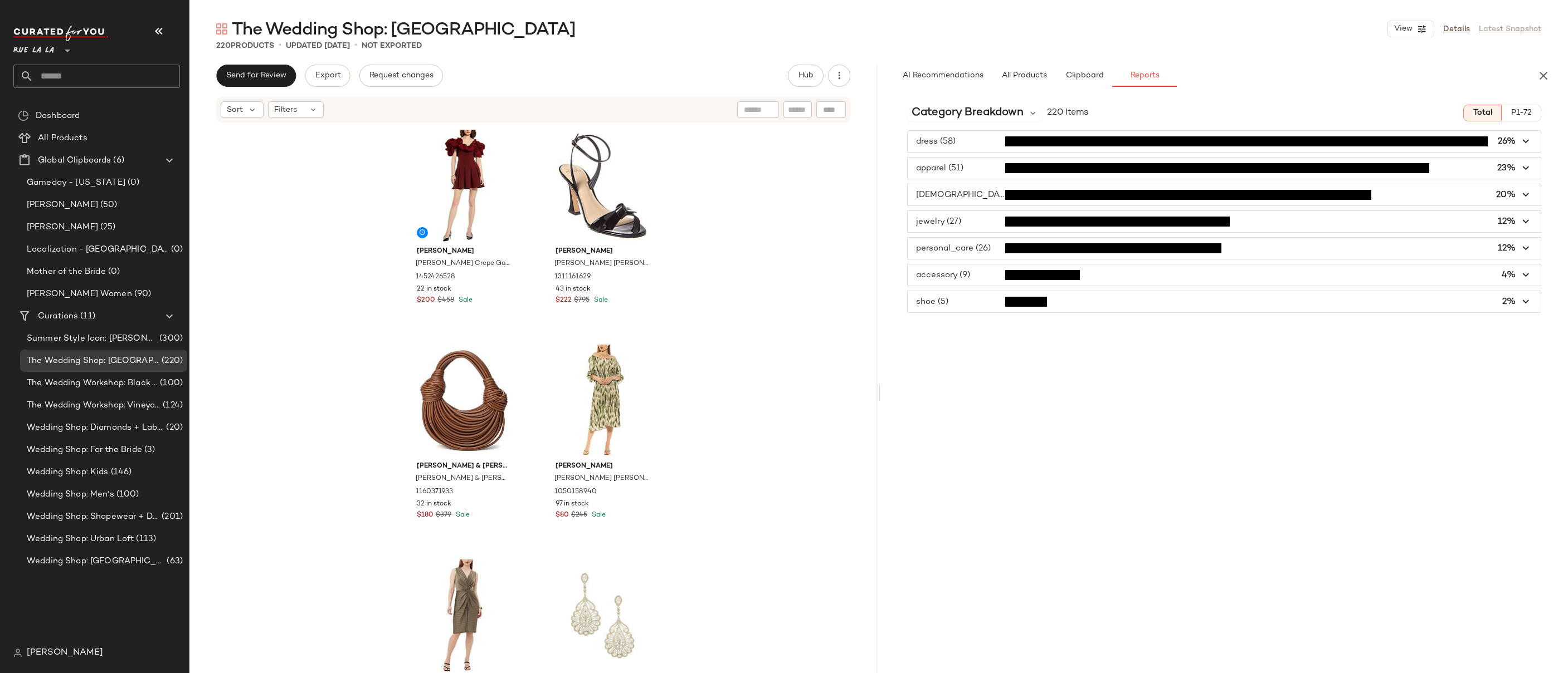
click at [1236, 61] on div "The Wedding Shop: Mountain Lodge View Details Latest Snapshot 220 Products • up…" at bounding box center [879, 345] width 1378 height 655
click at [843, 76] on icon "button" at bounding box center [839, 76] width 11 height 11
click at [783, 135] on span "Download All" at bounding box center [788, 135] width 104 height 12
